Goal: Information Seeking & Learning: Learn about a topic

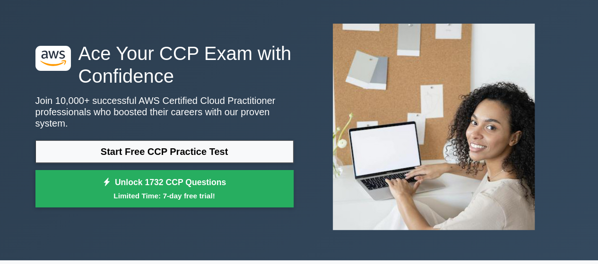
scroll to position [39, 0]
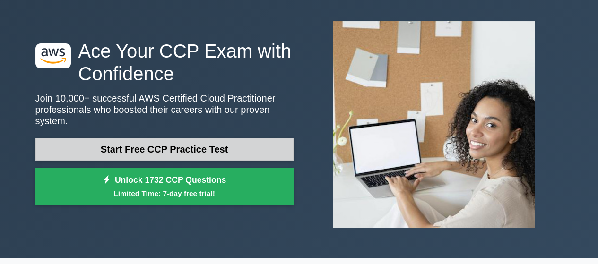
click at [240, 140] on link "Start Free CCP Practice Test" at bounding box center [164, 149] width 258 height 23
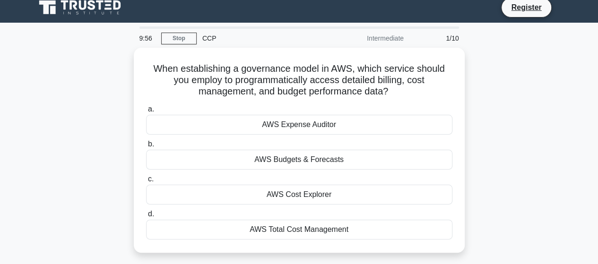
scroll to position [16, 0]
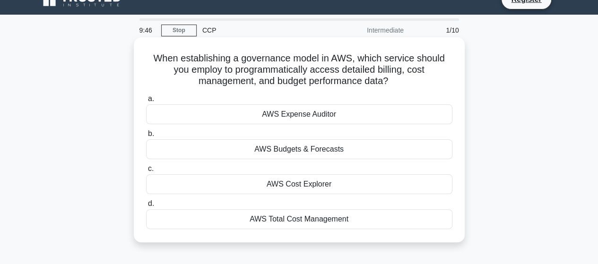
click at [346, 227] on div "AWS Total Cost Management" at bounding box center [299, 220] width 307 height 20
click at [146, 207] on input "d. AWS Total Cost Management" at bounding box center [146, 204] width 0 height 6
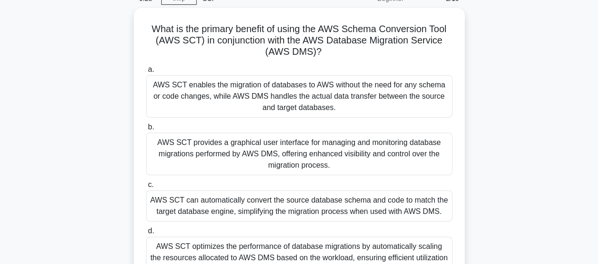
scroll to position [39, 0]
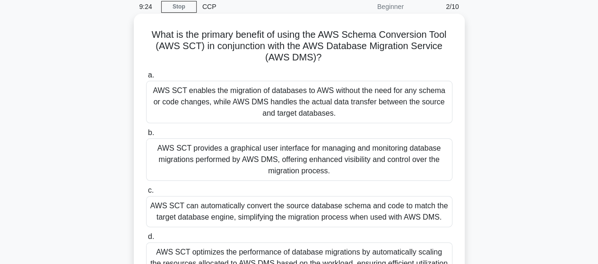
click at [283, 248] on div "AWS SCT optimizes the performance of database migrations by automatically scali…" at bounding box center [299, 264] width 307 height 43
click at [146, 240] on input "d. AWS SCT optimizes the performance of database migrations by automatically sc…" at bounding box center [146, 237] width 0 height 6
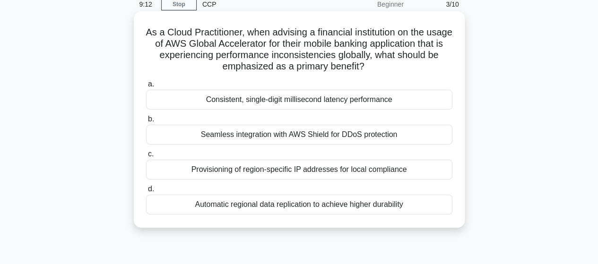
scroll to position [71, 0]
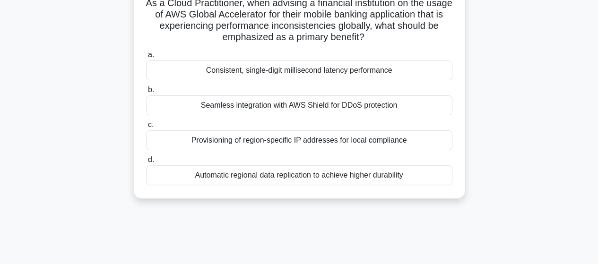
click at [283, 3] on h5 "As a Cloud Practitioner, when advising a financial institution on the usage of …" at bounding box center [299, 20] width 308 height 46
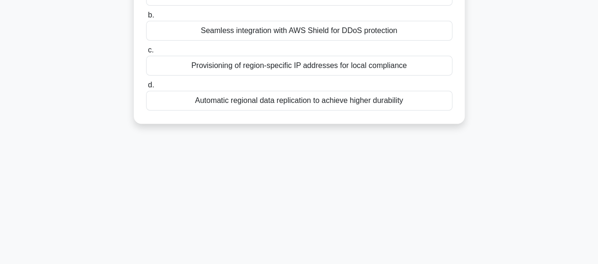
scroll to position [144, 0]
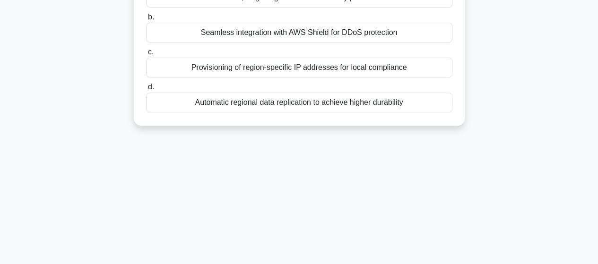
click at [298, 103] on div "Automatic regional data replication to achieve higher durability" at bounding box center [299, 103] width 307 height 20
click at [146, 90] on input "d. Automatic regional data replication to achieve higher durability" at bounding box center [146, 87] width 0 height 6
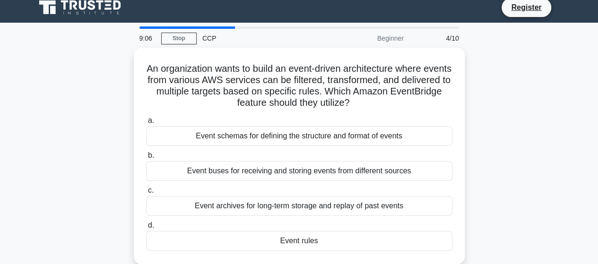
scroll to position [0, 0]
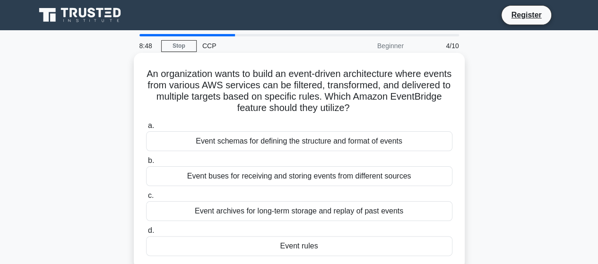
click at [291, 214] on div "Event archives for long-term storage and replay of past events" at bounding box center [299, 212] width 307 height 20
click at [146, 199] on input "c. Event archives for long-term storage and replay of past events" at bounding box center [146, 196] width 0 height 6
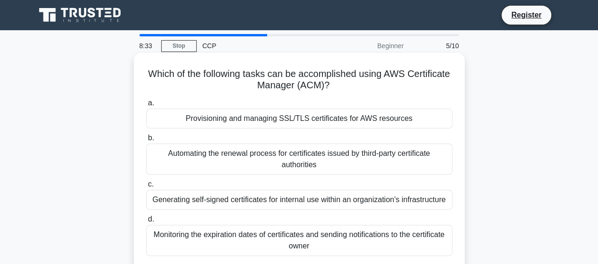
click at [390, 118] on div "Provisioning and managing SSL/TLS certificates for AWS resources" at bounding box center [299, 119] width 307 height 20
click at [146, 106] on input "a. Provisioning and managing SSL/TLS certificates for AWS resources" at bounding box center [146, 103] width 0 height 6
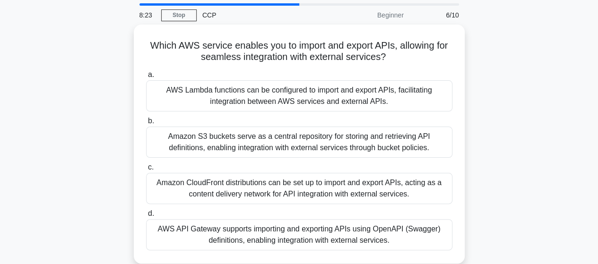
scroll to position [31, 0]
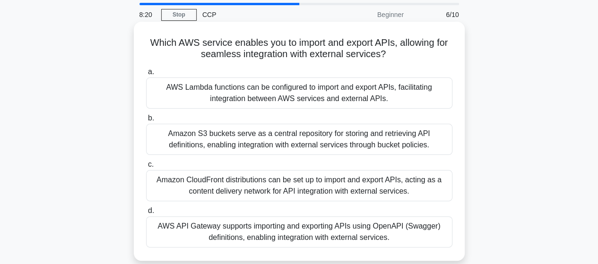
click at [393, 229] on div "AWS API Gateway supports importing and exporting APIs using OpenAPI (Swagger) d…" at bounding box center [299, 232] width 307 height 31
click at [146, 214] on input "d. AWS API Gateway supports importing and exporting APIs using OpenAPI (Swagger…" at bounding box center [146, 211] width 0 height 6
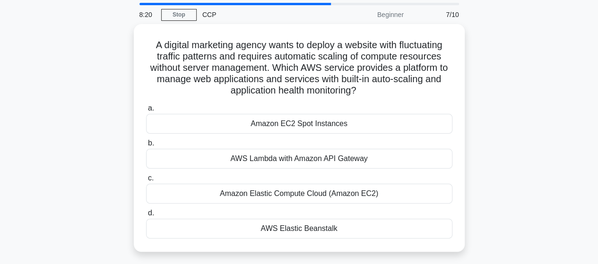
scroll to position [0, 0]
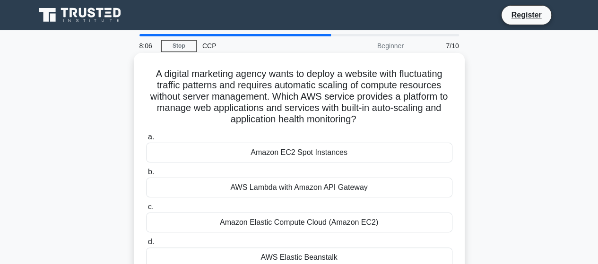
click at [352, 226] on div "Amazon Elastic Compute Cloud (Amazon EC2)" at bounding box center [299, 223] width 307 height 20
click at [146, 210] on input "c. Amazon Elastic Compute Cloud (Amazon EC2)" at bounding box center [146, 207] width 0 height 6
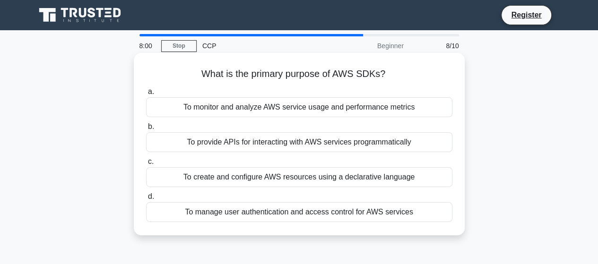
click at [262, 140] on div "To provide APIs for interacting with AWS services programmatically" at bounding box center [299, 142] width 307 height 20
click at [146, 130] on input "b. To provide APIs for interacting with AWS services programmatically" at bounding box center [146, 127] width 0 height 6
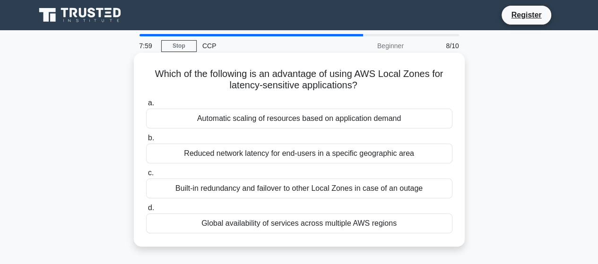
click at [283, 88] on h5 "Which of the following is an advantage of using AWS Local Zones for latency-sen…" at bounding box center [299, 80] width 308 height 24
click at [283, 196] on div "Built-in redundancy and failover to other Local Zones in case of an outage" at bounding box center [299, 189] width 307 height 20
click at [146, 176] on input "c. Built-in redundancy and failover to other Local Zones in case of an outage" at bounding box center [146, 173] width 0 height 6
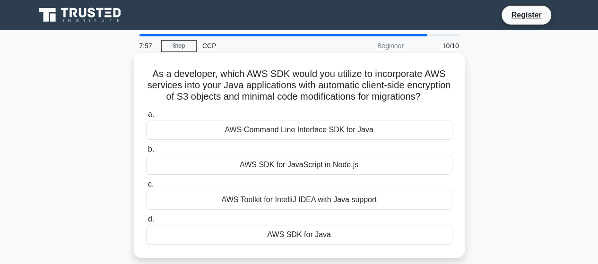
click at [268, 175] on div "AWS SDK for JavaScript in Node.js" at bounding box center [299, 165] width 307 height 20
click at [146, 153] on input "b. AWS SDK for JavaScript in Node.js" at bounding box center [146, 150] width 0 height 6
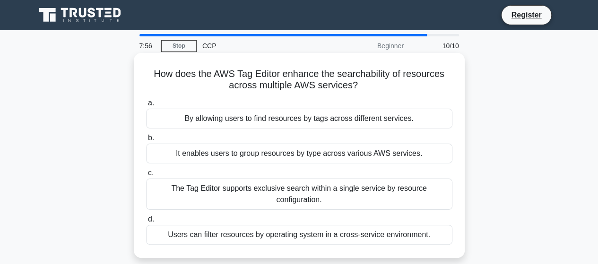
click at [290, 120] on div "By allowing users to find resources by tags across different services." at bounding box center [299, 119] width 307 height 20
click at [146, 106] on input "a. By allowing users to find resources by tags across different services." at bounding box center [146, 103] width 0 height 6
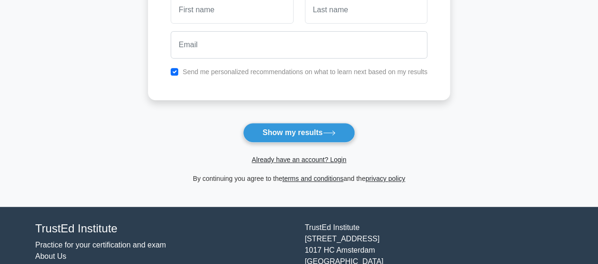
scroll to position [99, 0]
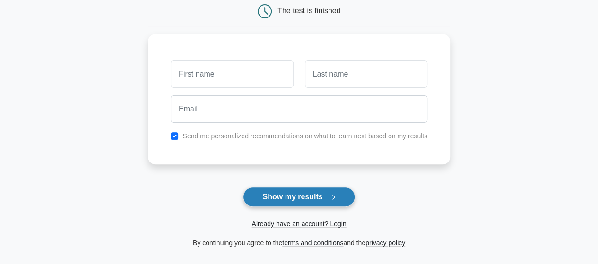
click at [303, 189] on button "Show my results" at bounding box center [299, 197] width 112 height 20
